Goal: Task Accomplishment & Management: Manage account settings

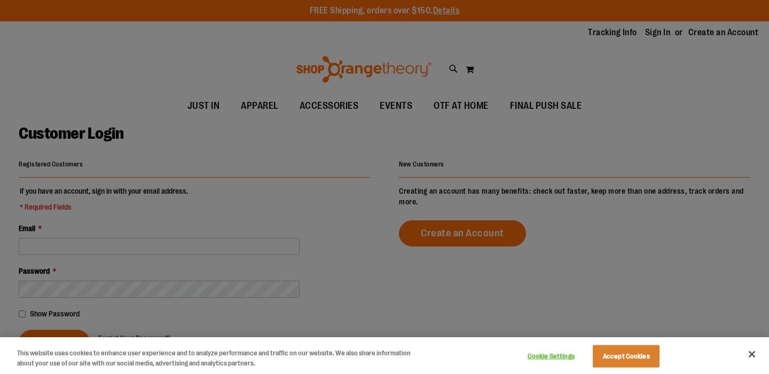
click at [103, 249] on div at bounding box center [384, 187] width 769 height 374
click at [634, 357] on button "Accept Cookies" at bounding box center [626, 356] width 67 height 22
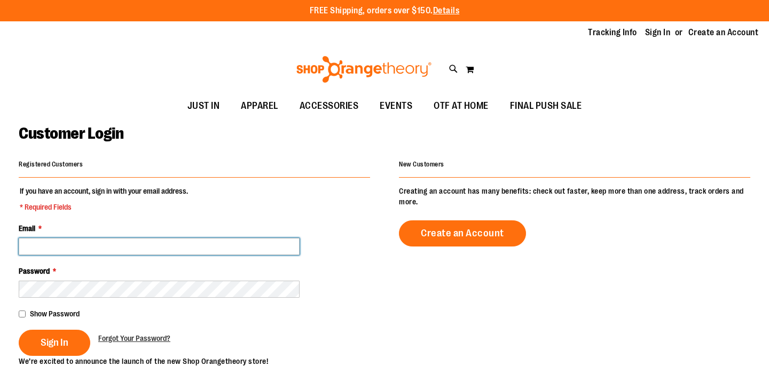
click at [187, 253] on input "Email *" at bounding box center [159, 246] width 281 height 17
type input "**********"
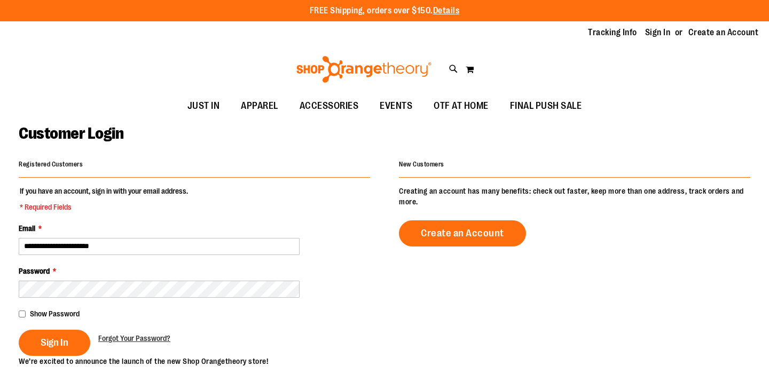
click at [40, 316] on span "Show Password" at bounding box center [55, 314] width 50 height 9
click at [70, 343] on button "Sign In" at bounding box center [55, 343] width 72 height 26
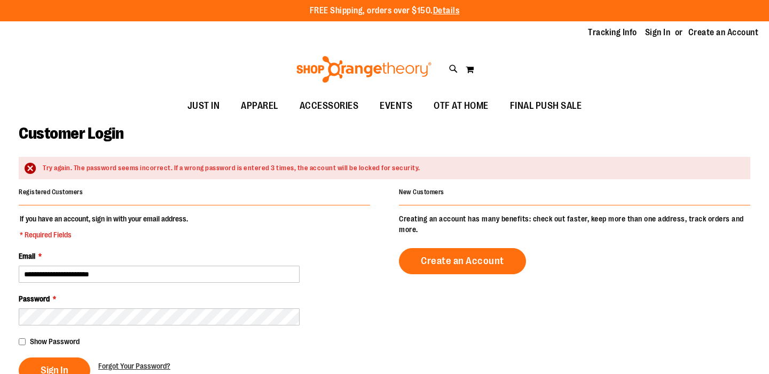
click at [48, 334] on fieldset "**********" at bounding box center [194, 299] width 351 height 170
click at [44, 337] on div "Show Password" at bounding box center [194, 341] width 351 height 11
click at [43, 342] on span "Show Password" at bounding box center [55, 341] width 50 height 9
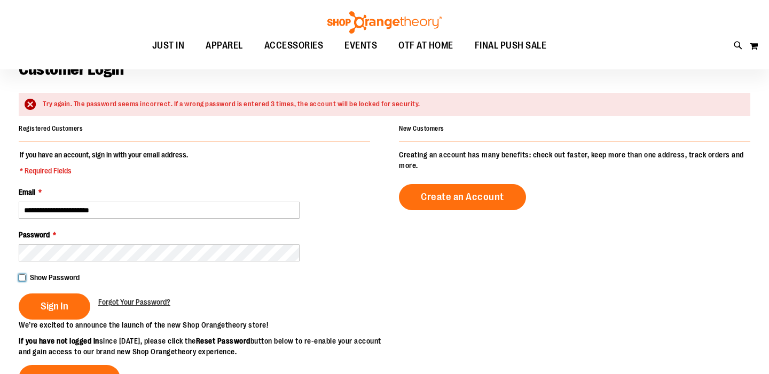
scroll to position [77, 0]
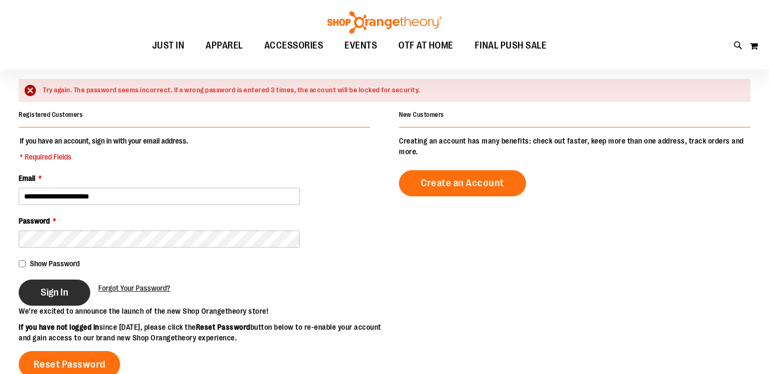
click at [73, 293] on button "Sign In" at bounding box center [55, 293] width 72 height 26
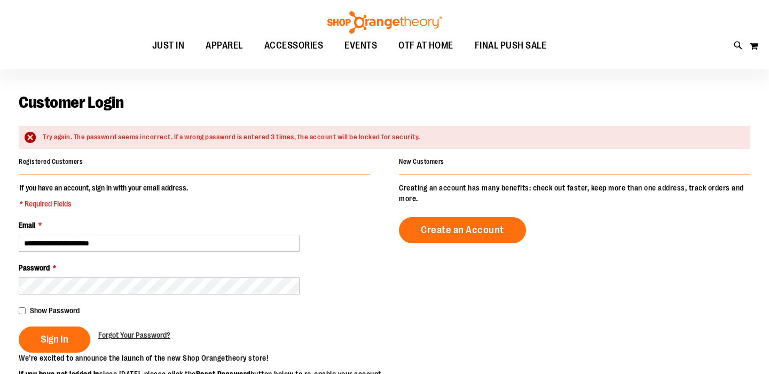
scroll to position [50, 0]
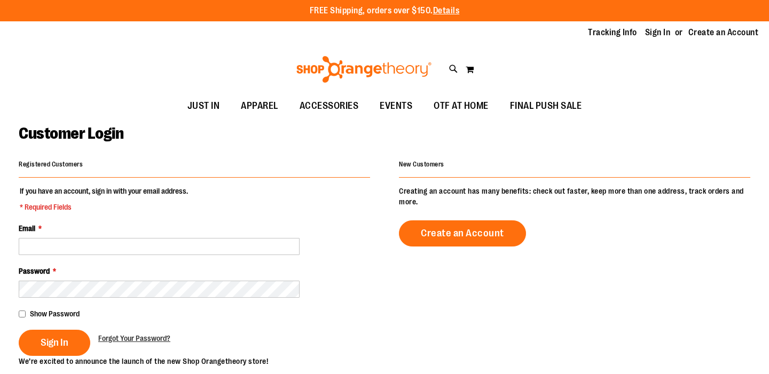
click at [389, 63] on img at bounding box center [364, 69] width 138 height 27
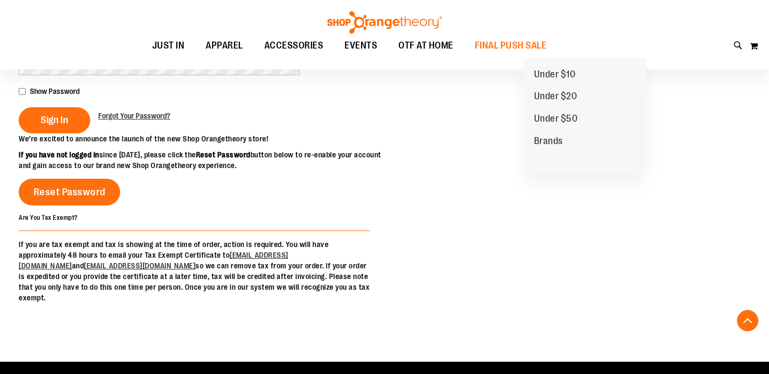
scroll to position [233, 0]
